Goal: Find specific page/section: Find specific page/section

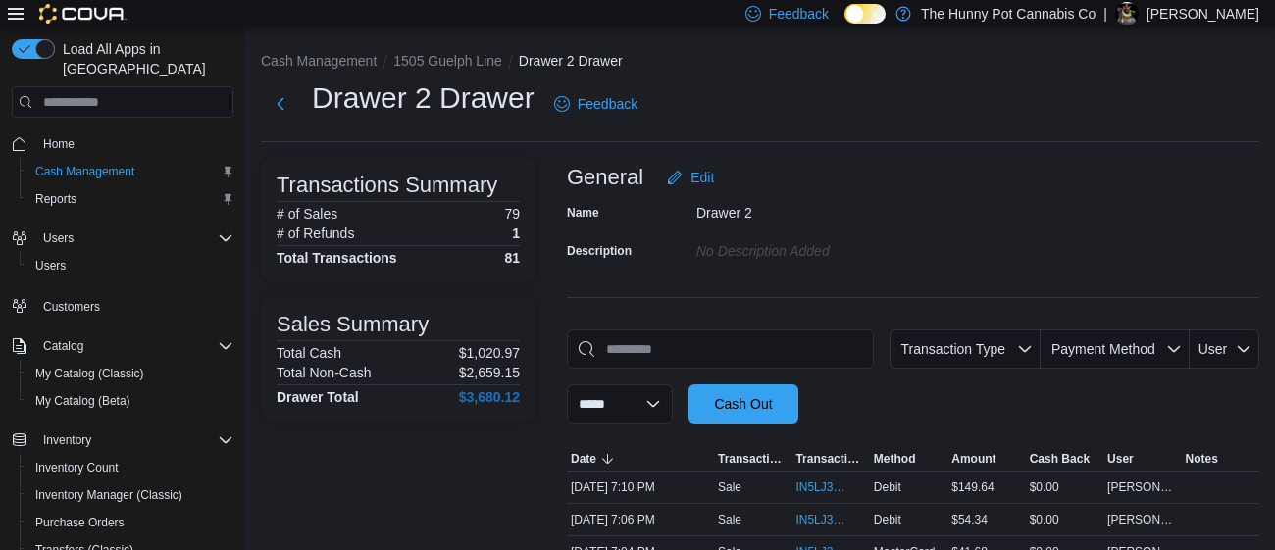
click at [255, 18] on div "Feedback Dark Mode The Hunny Pot Cannabis Co | Maddy Griffiths" at bounding box center [637, 13] width 1275 height 27
